Goal: Find specific page/section: Find specific page/section

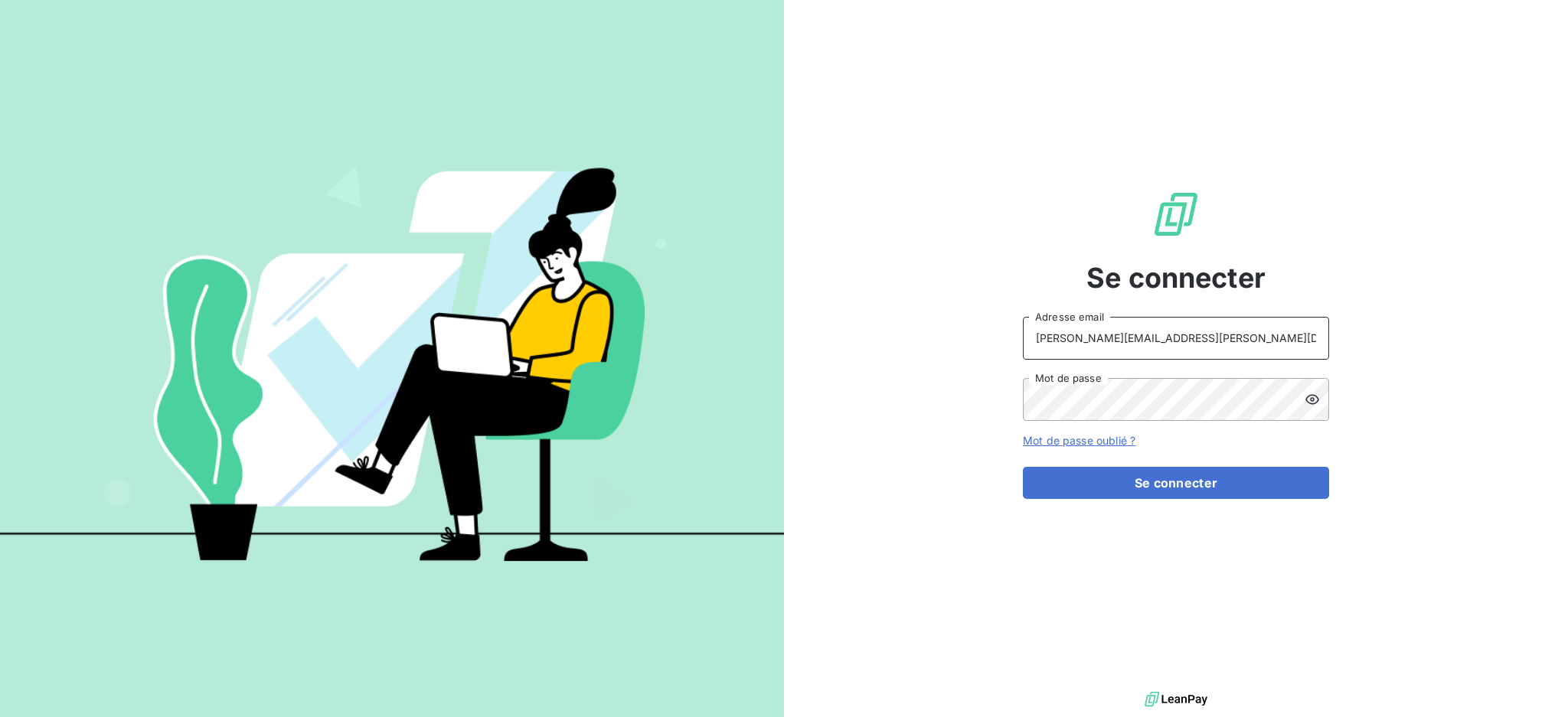
drag, startPoint x: 1206, startPoint y: 343, endPoint x: 1203, endPoint y: 354, distance: 11.4
click at [1206, 343] on input "[PERSON_NAME][EMAIL_ADDRESS][PERSON_NAME][DOMAIN_NAME]" at bounding box center [1176, 338] width 306 height 43
type input "[EMAIL_ADDRESS][PERSON_NAME][DOMAIN_NAME]"
click at [1122, 475] on button "Se connecter" at bounding box center [1176, 483] width 306 height 32
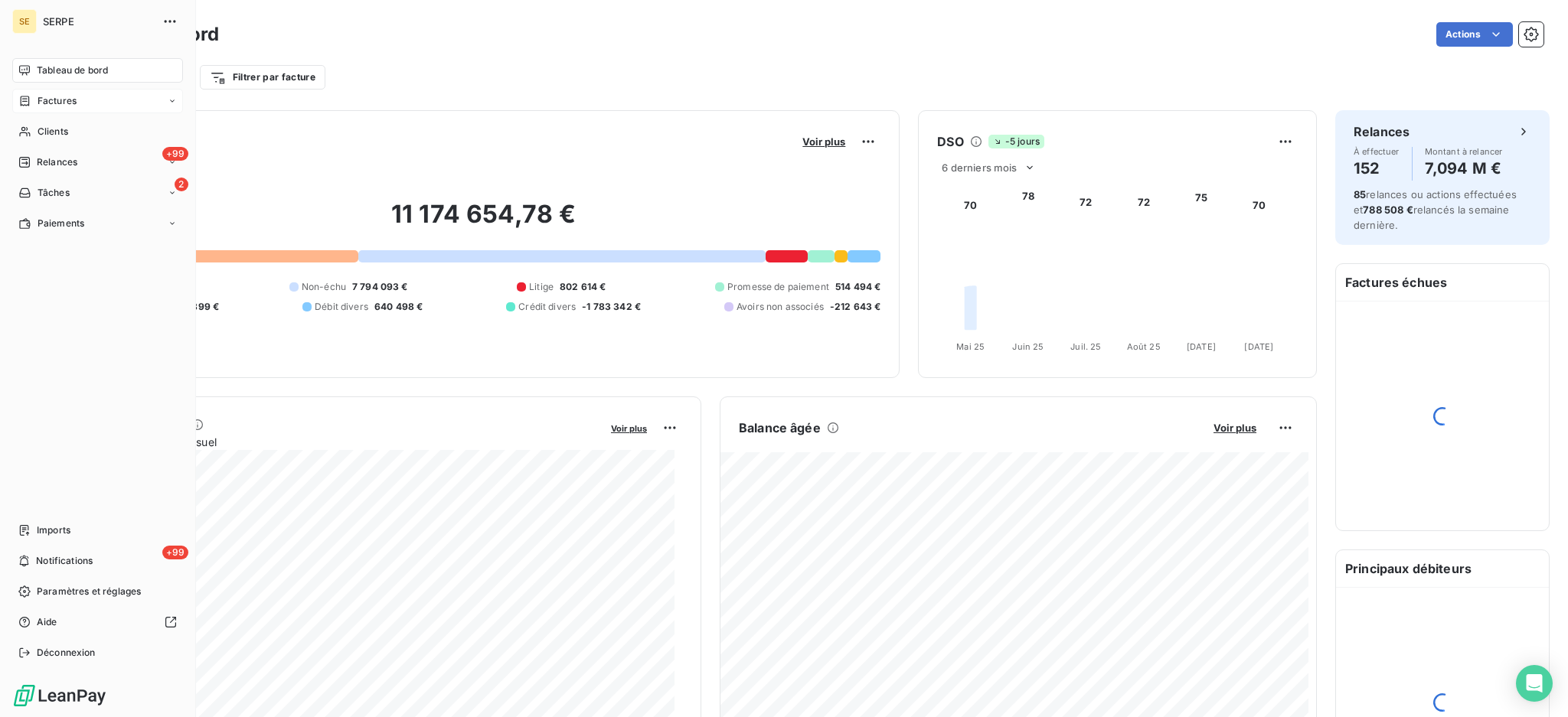
click at [60, 99] on span "Factures" at bounding box center [56, 101] width 39 height 13
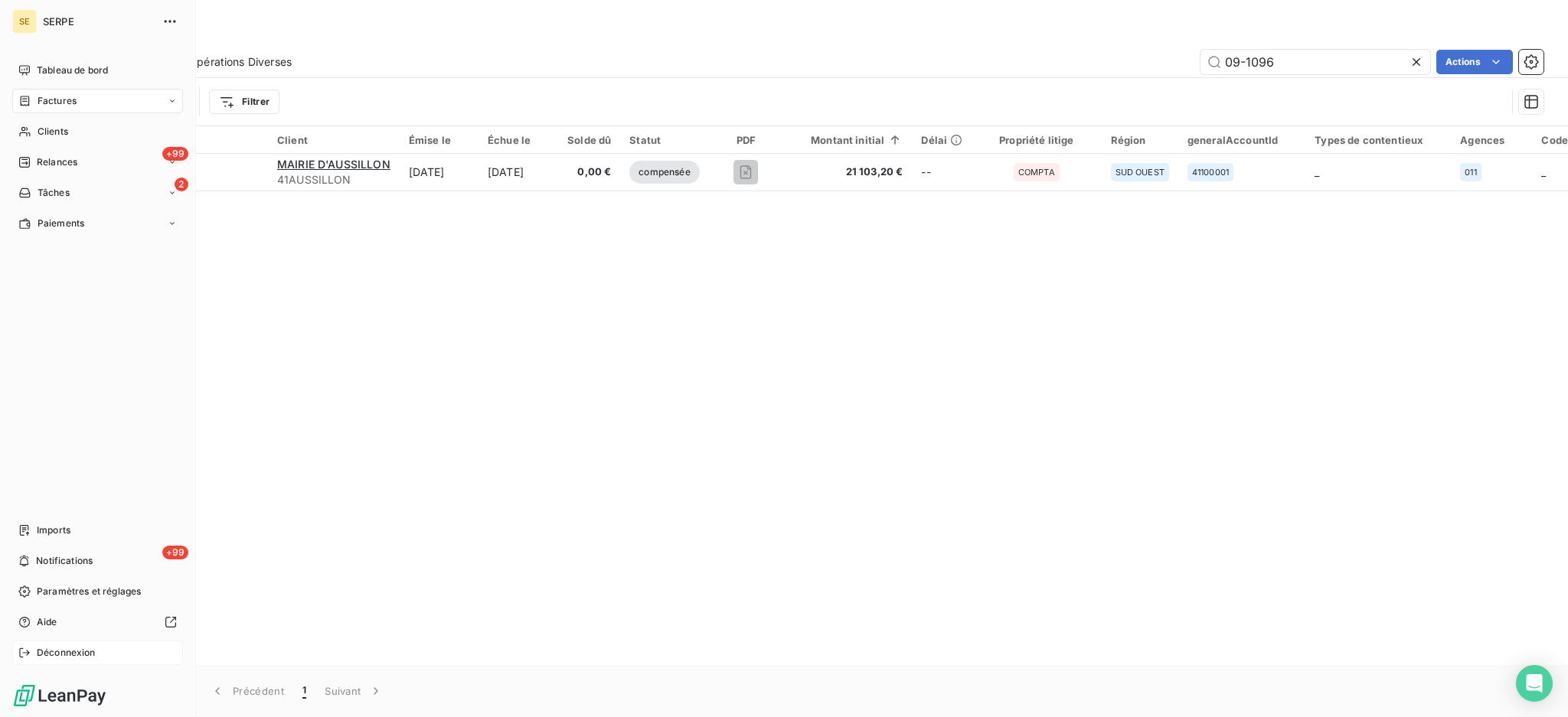
click at [71, 654] on span "Déconnexion" at bounding box center [67, 652] width 59 height 13
